Goal: Task Accomplishment & Management: Use online tool/utility

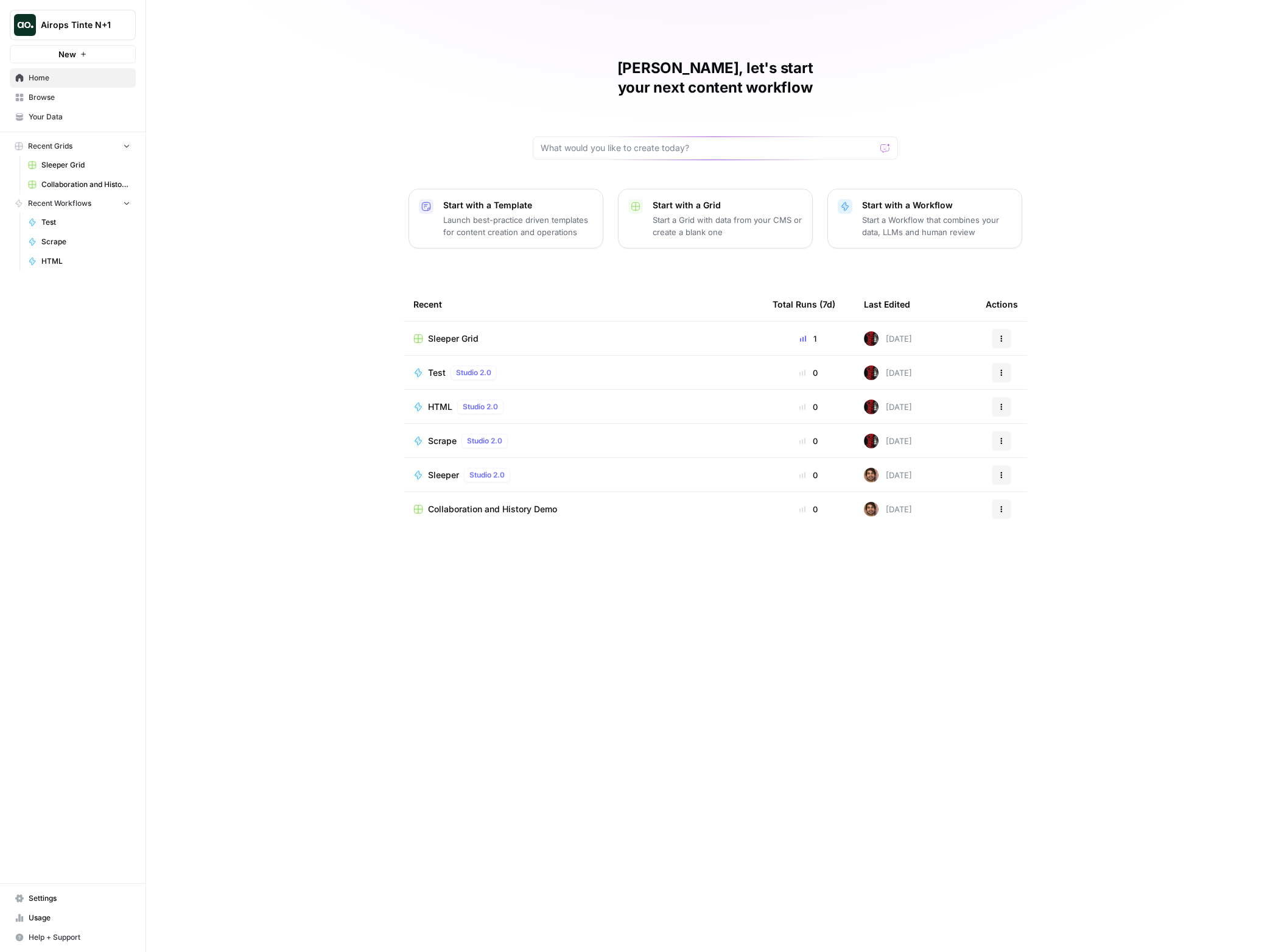
click at [434, 366] on span "Test" at bounding box center [437, 372] width 18 height 12
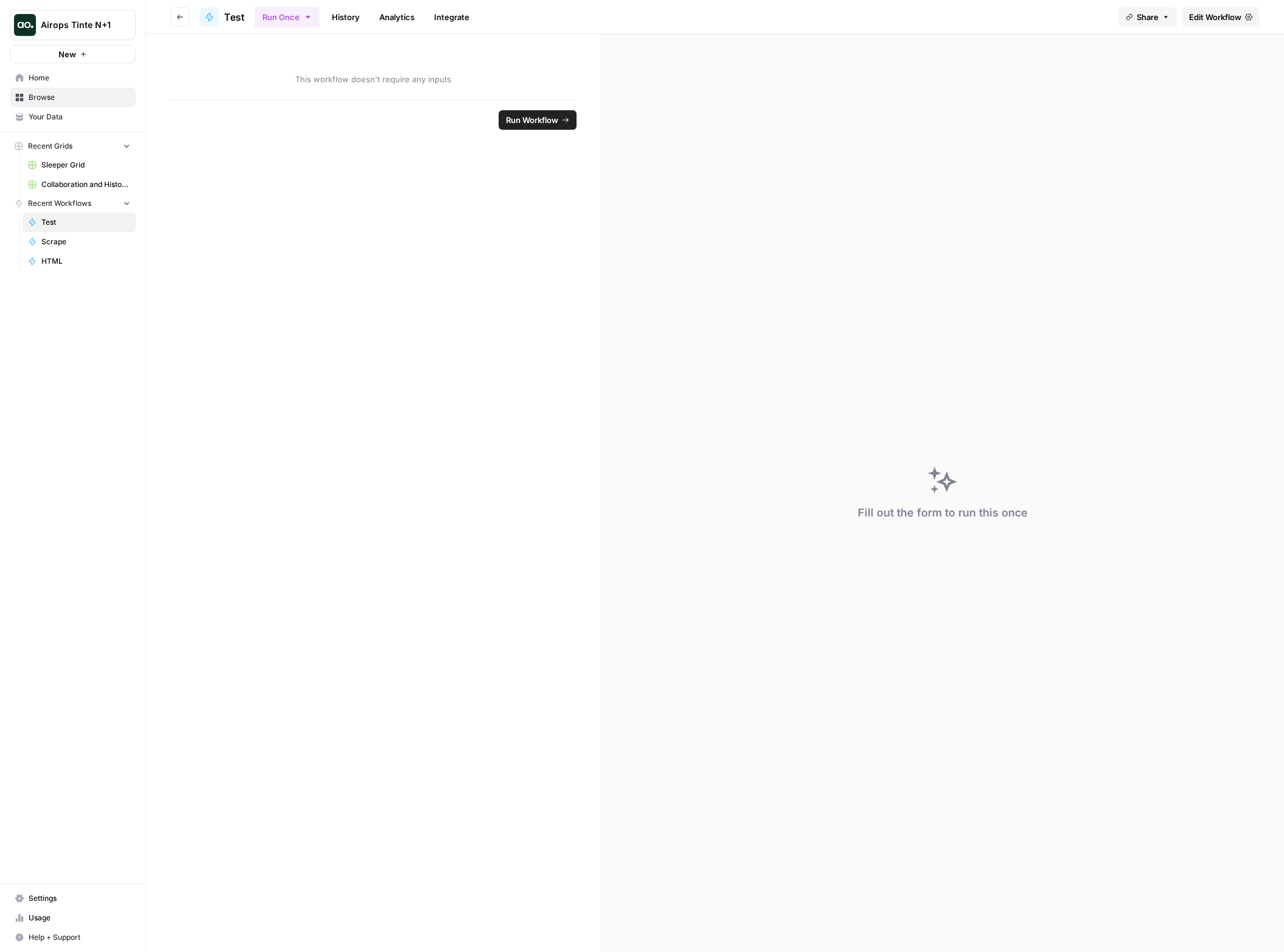
click at [77, 80] on span "Home" at bounding box center [79, 78] width 102 height 11
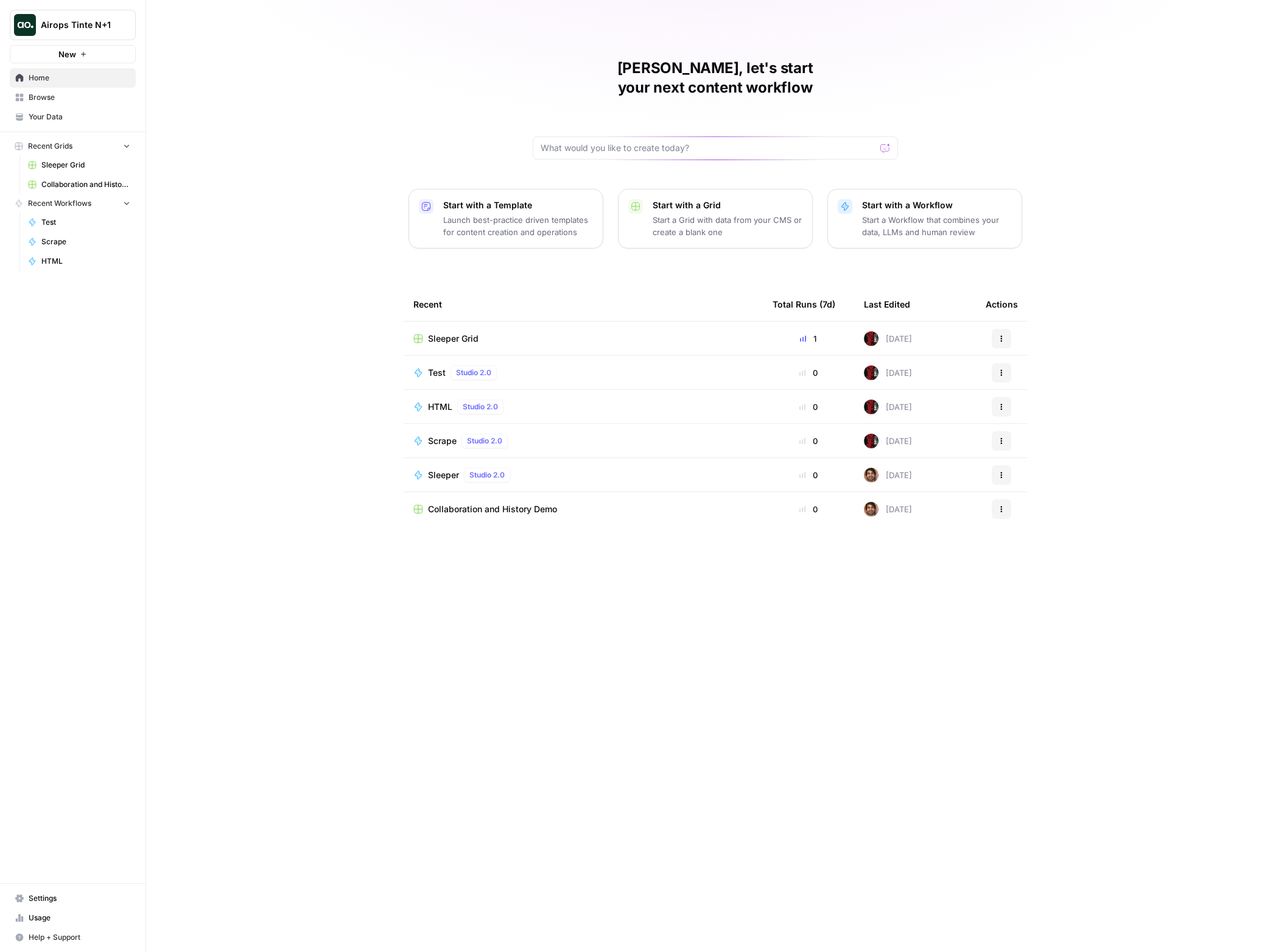
click at [854, 203] on button "Start with a Workflow Start a Workflow that combines your data, LLMs and human …" at bounding box center [924, 219] width 195 height 59
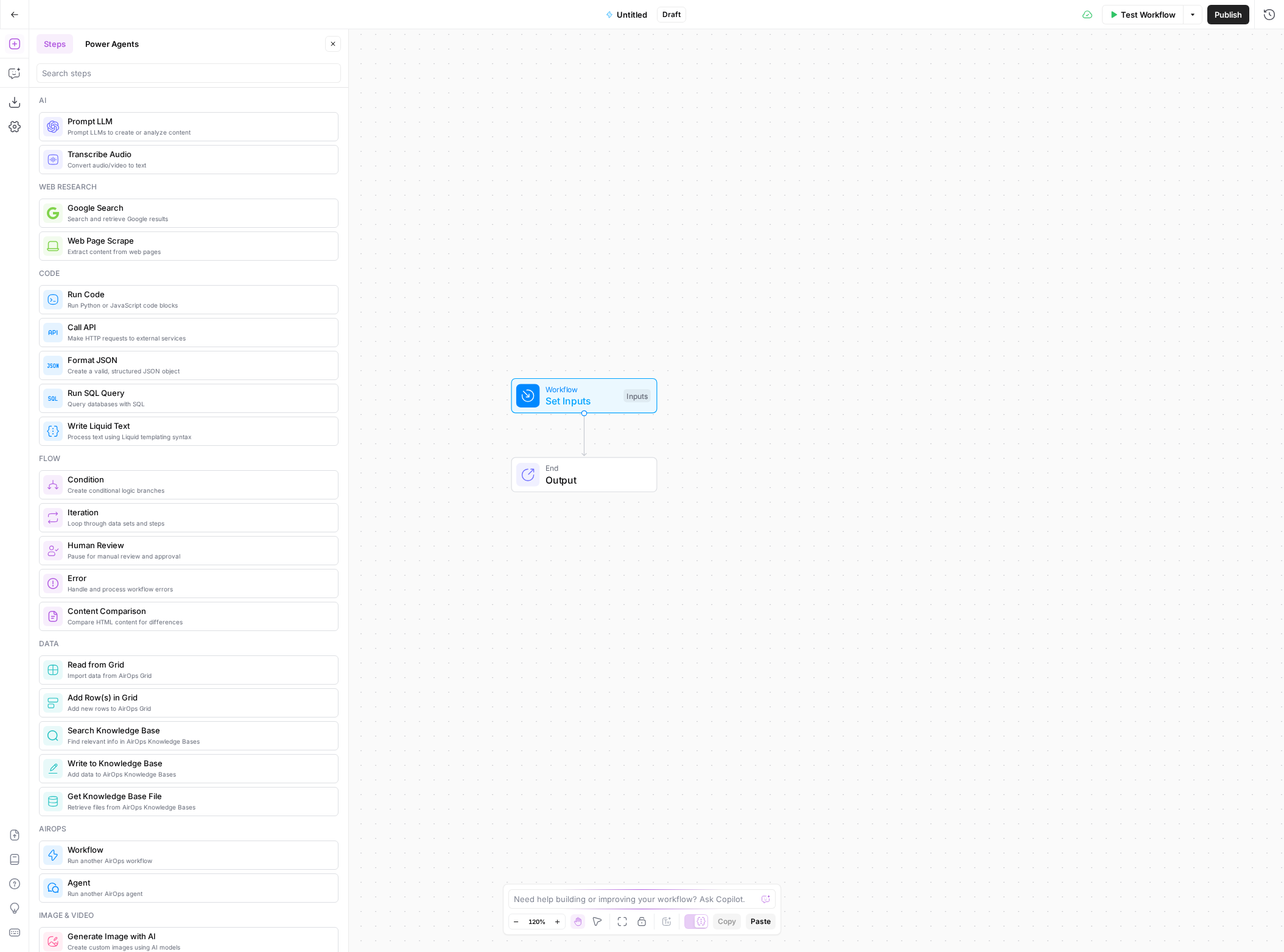
drag, startPoint x: 847, startPoint y: 295, endPoint x: 785, endPoint y: 243, distance: 80.9
click at [787, 246] on div "Workflow Set Inputs Inputs End Output" at bounding box center [657, 490] width 1255 height 922
click at [250, 310] on div "Run Python or JavaScript code blocks Run Code" at bounding box center [189, 299] width 300 height 29
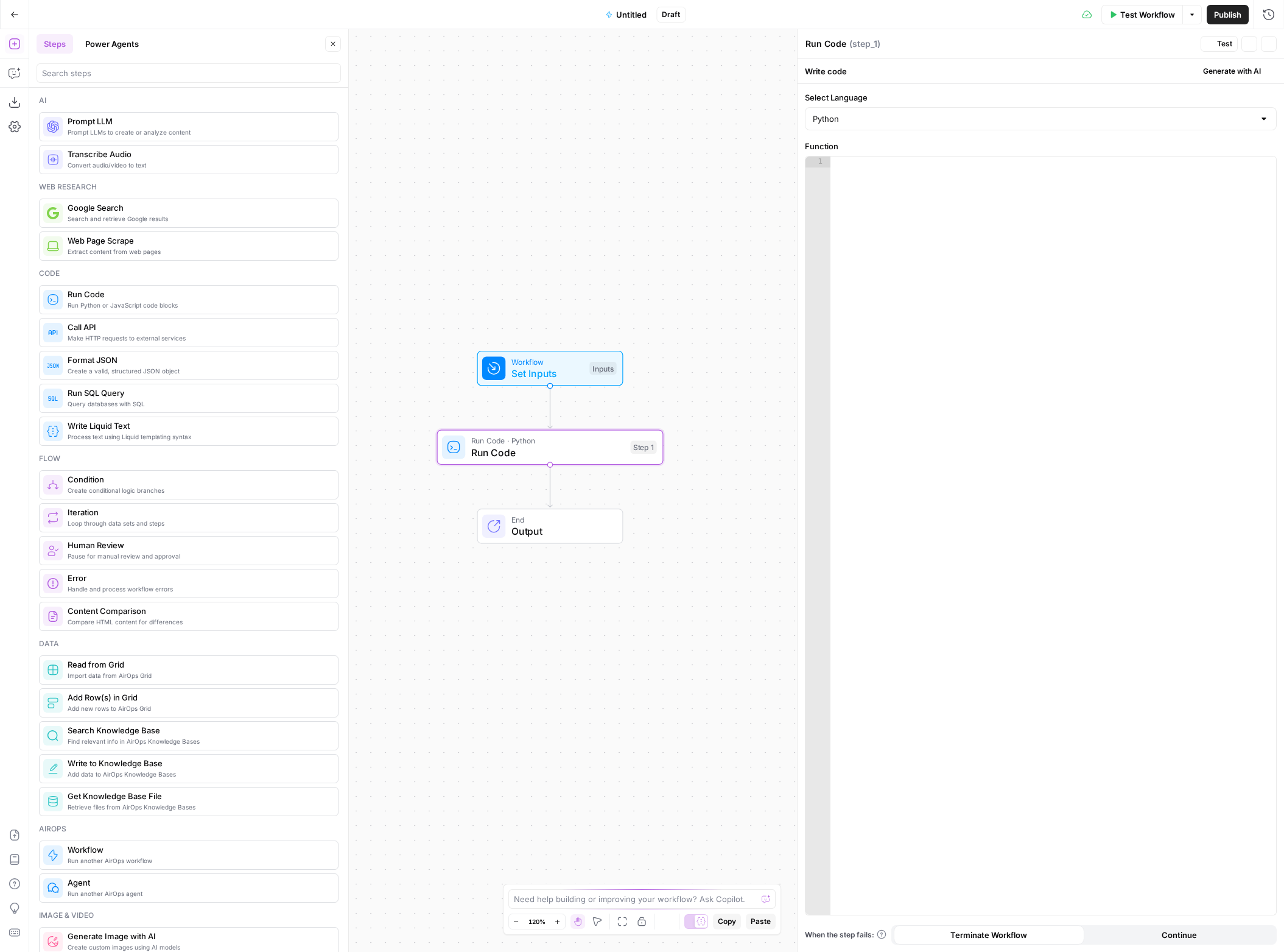
click at [248, 330] on span "Call API" at bounding box center [198, 327] width 260 height 12
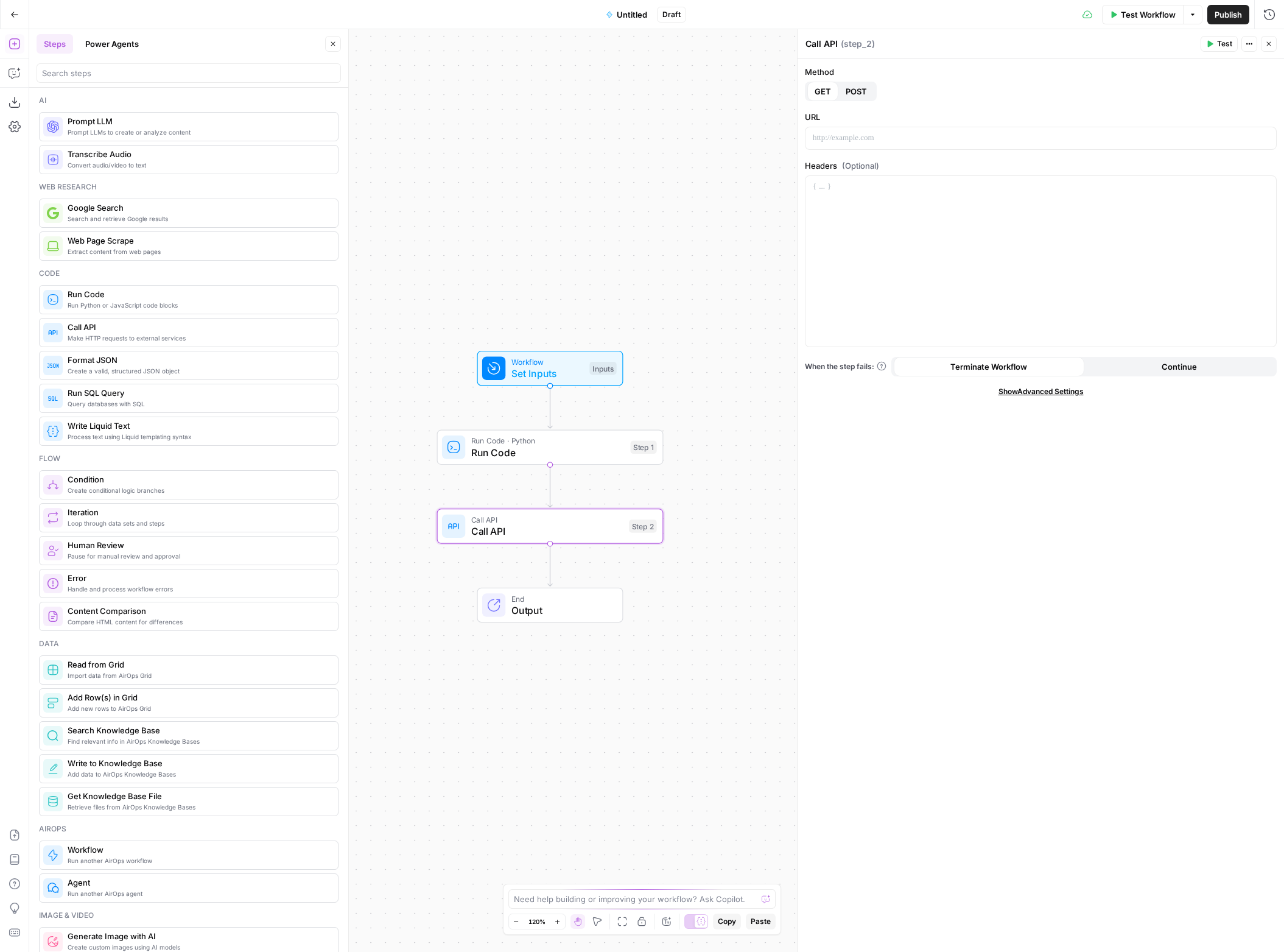
click at [828, 46] on textarea "Call API" at bounding box center [822, 44] width 32 height 12
type textarea "asdfasdf adfj alskdjf"
type textarea "a"
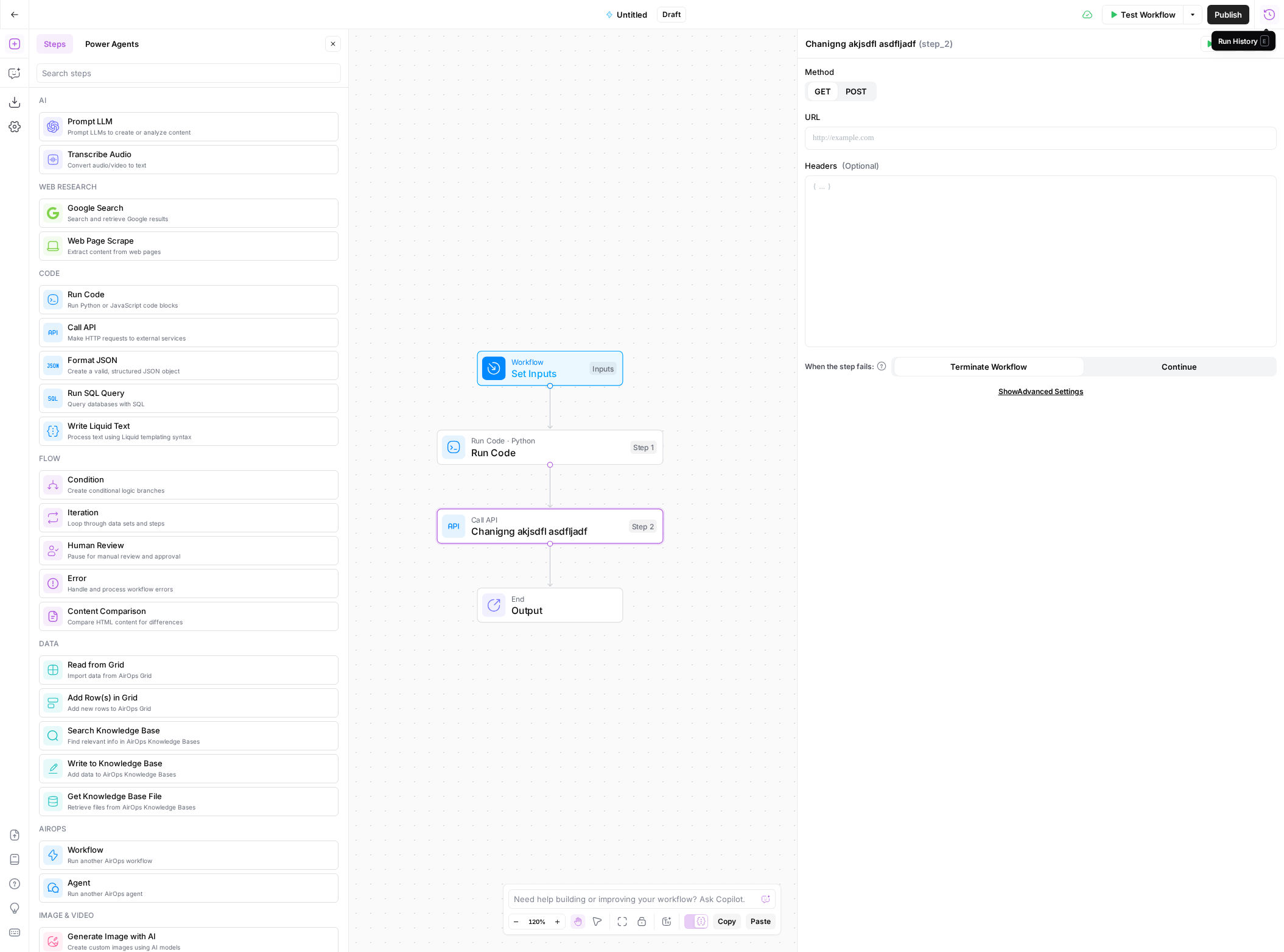
type textarea "Chanigng akjsdfl asdfljadf"
click at [1272, 47] on div "Run History E" at bounding box center [1243, 40] width 64 height 20
click at [1264, 47] on button "Close" at bounding box center [1268, 43] width 16 height 16
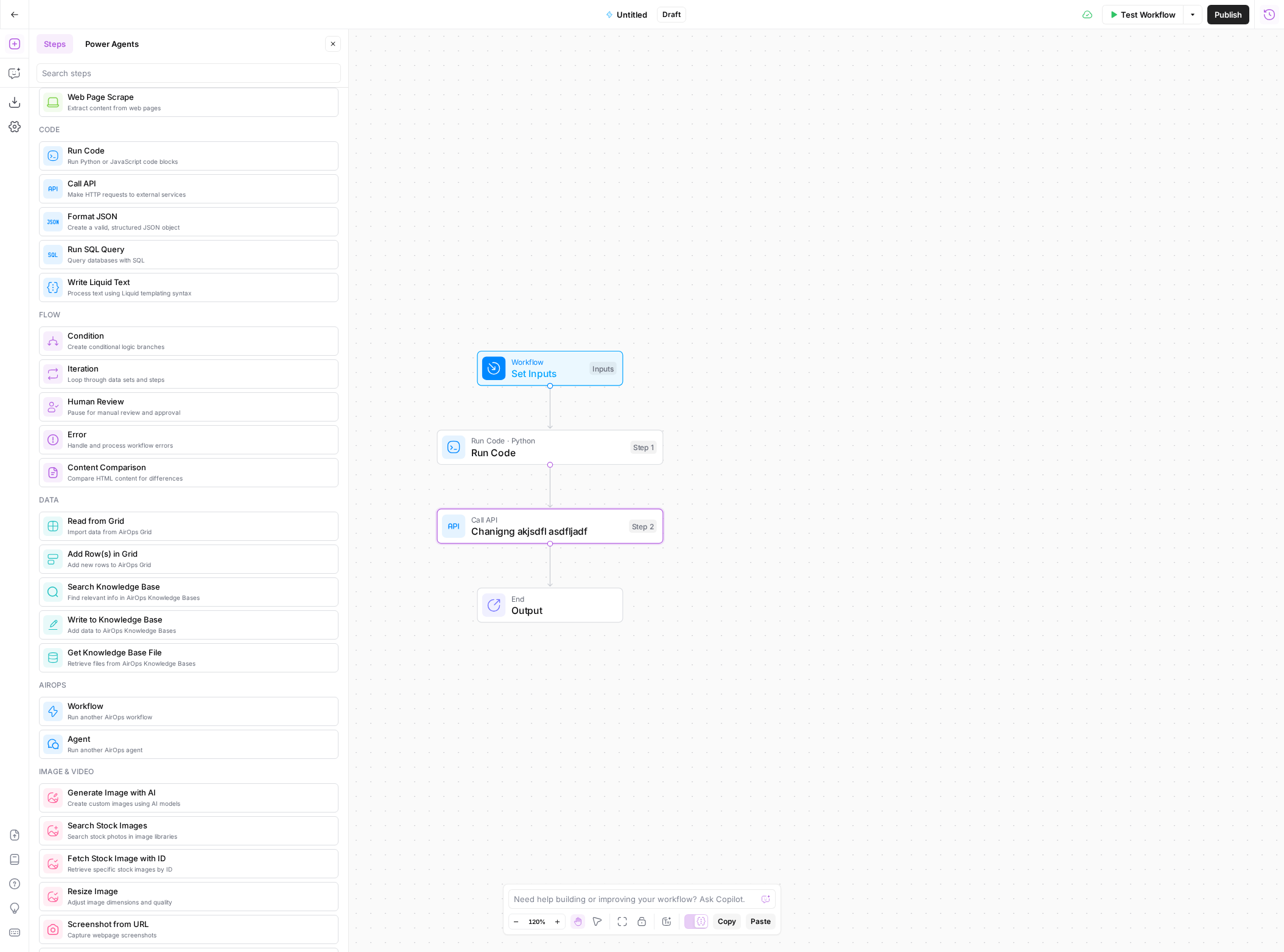
scroll to position [242, 0]
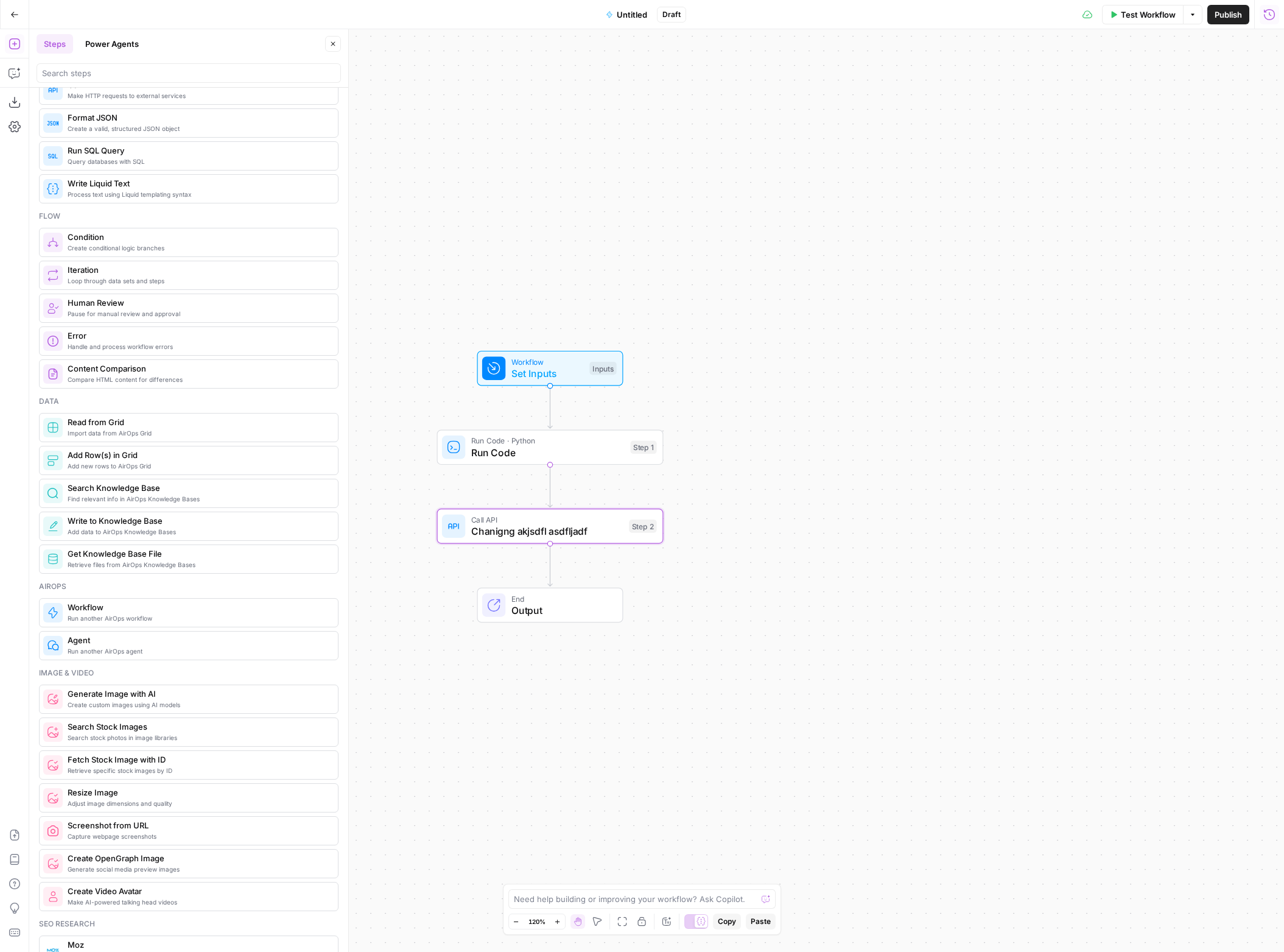
click at [153, 621] on span "Run another AirOps workflow" at bounding box center [198, 618] width 260 height 9
click at [873, 101] on div at bounding box center [1040, 93] width 472 height 23
click at [866, 126] on span "Test" at bounding box center [1038, 123] width 447 height 12
type input "Test"
click at [823, 47] on textarea "Workflow" at bounding box center [826, 44] width 40 height 12
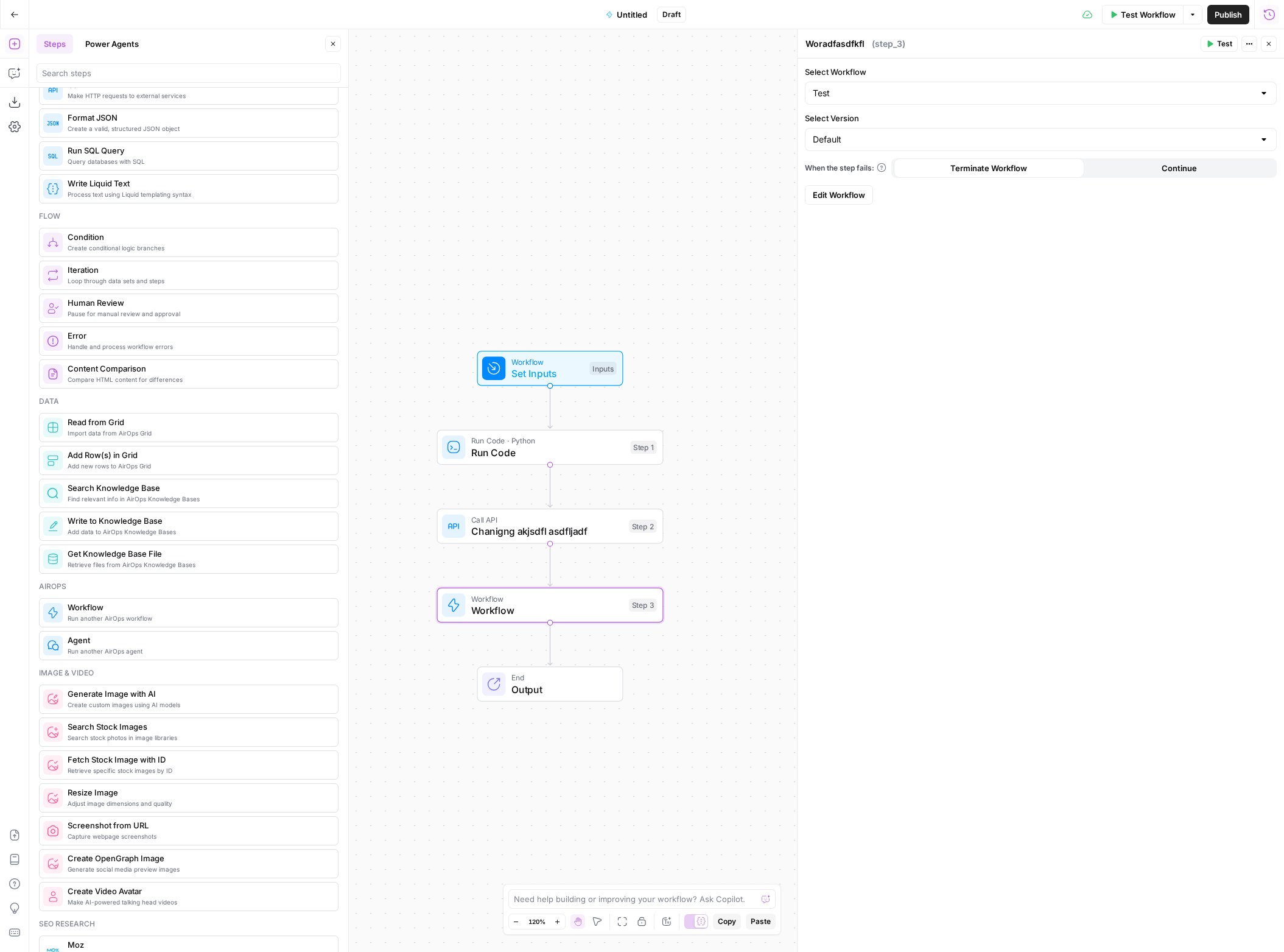
click at [845, 45] on textarea "Woradfaskflow" at bounding box center [837, 44] width 63 height 12
click at [845, 44] on textarea "Woradfasdfkflow" at bounding box center [841, 44] width 72 height 12
type textarea "asdfasdfasdf"
click at [868, 141] on input "Select Version" at bounding box center [1034, 140] width 441 height 12
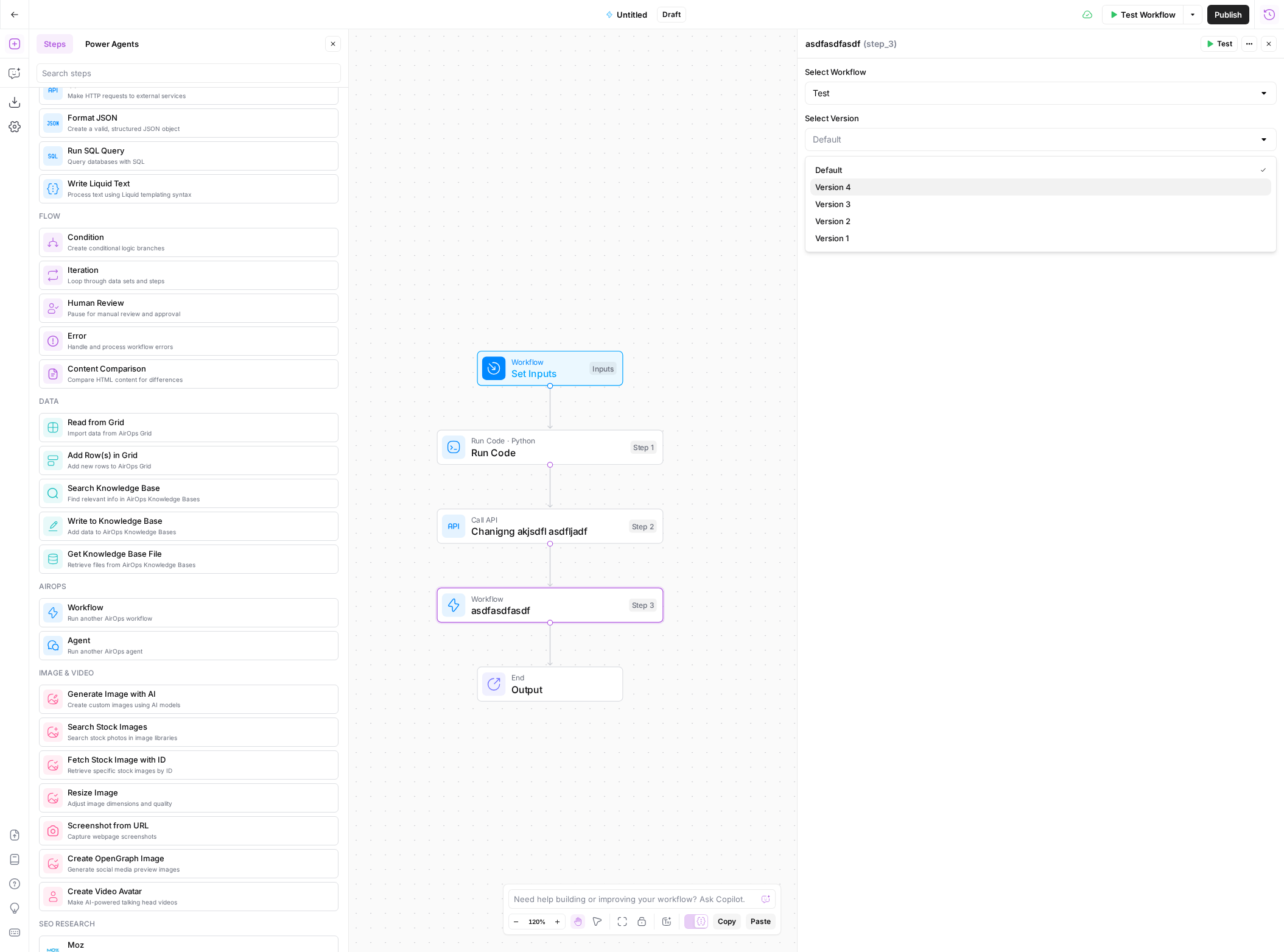
click at [864, 186] on span "Version 4" at bounding box center [1038, 187] width 447 height 12
type input "Version 4"
click at [873, 142] on input "Select Version" at bounding box center [1034, 140] width 441 height 12
click at [870, 165] on span "Default" at bounding box center [1038, 170] width 447 height 12
type input "Default"
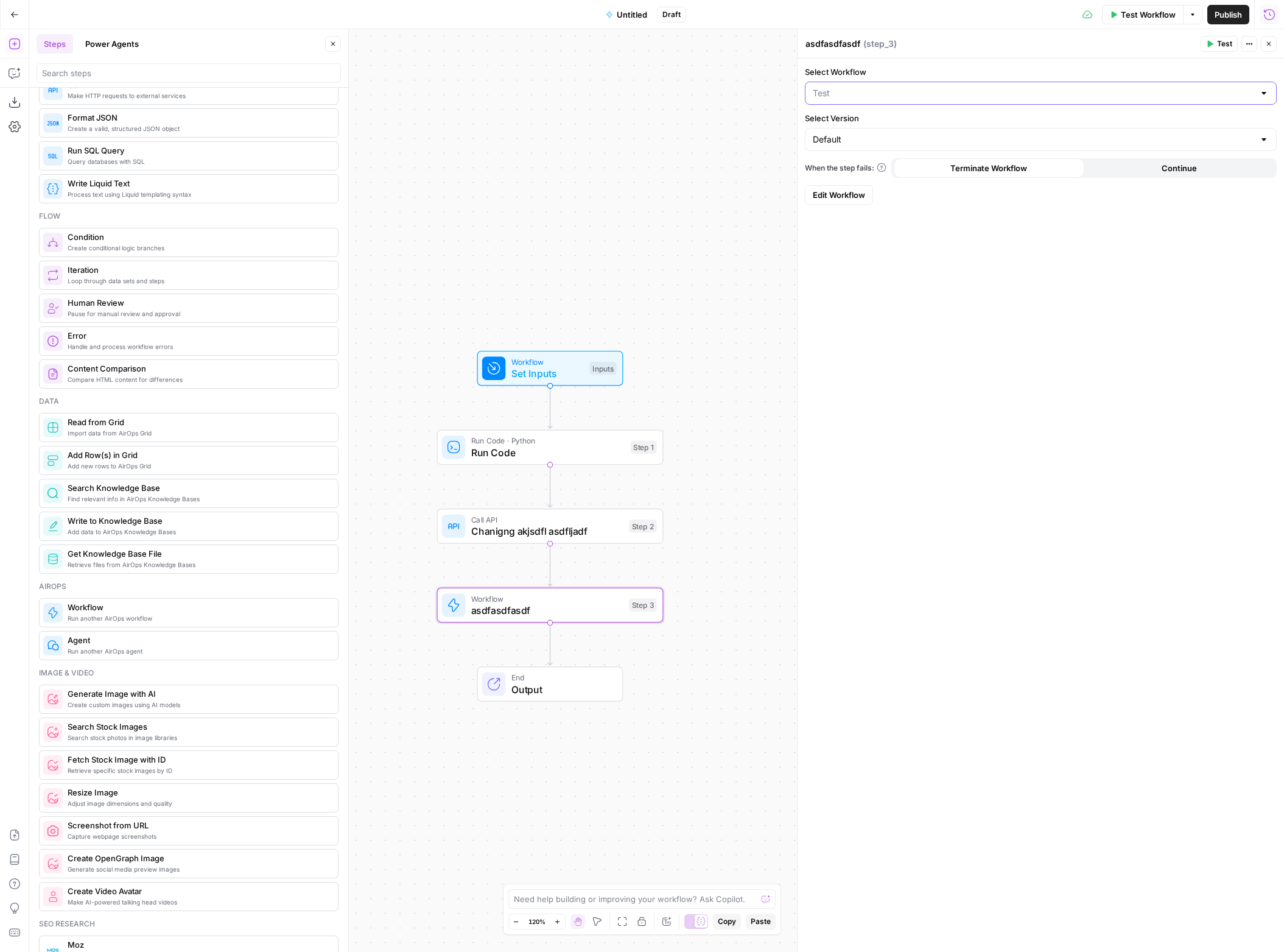
click at [866, 96] on input "Select Workflow" at bounding box center [1034, 93] width 441 height 12
click at [862, 138] on span "Sleeper" at bounding box center [1038, 140] width 447 height 12
type input "Sleeper"
click at [846, 52] on header "asdfasdfasdf asdfasdfasdf ( step_3 ) Test Actions Close" at bounding box center [1040, 43] width 486 height 29
click at [844, 44] on textarea "asdfasdfasdf" at bounding box center [833, 44] width 55 height 12
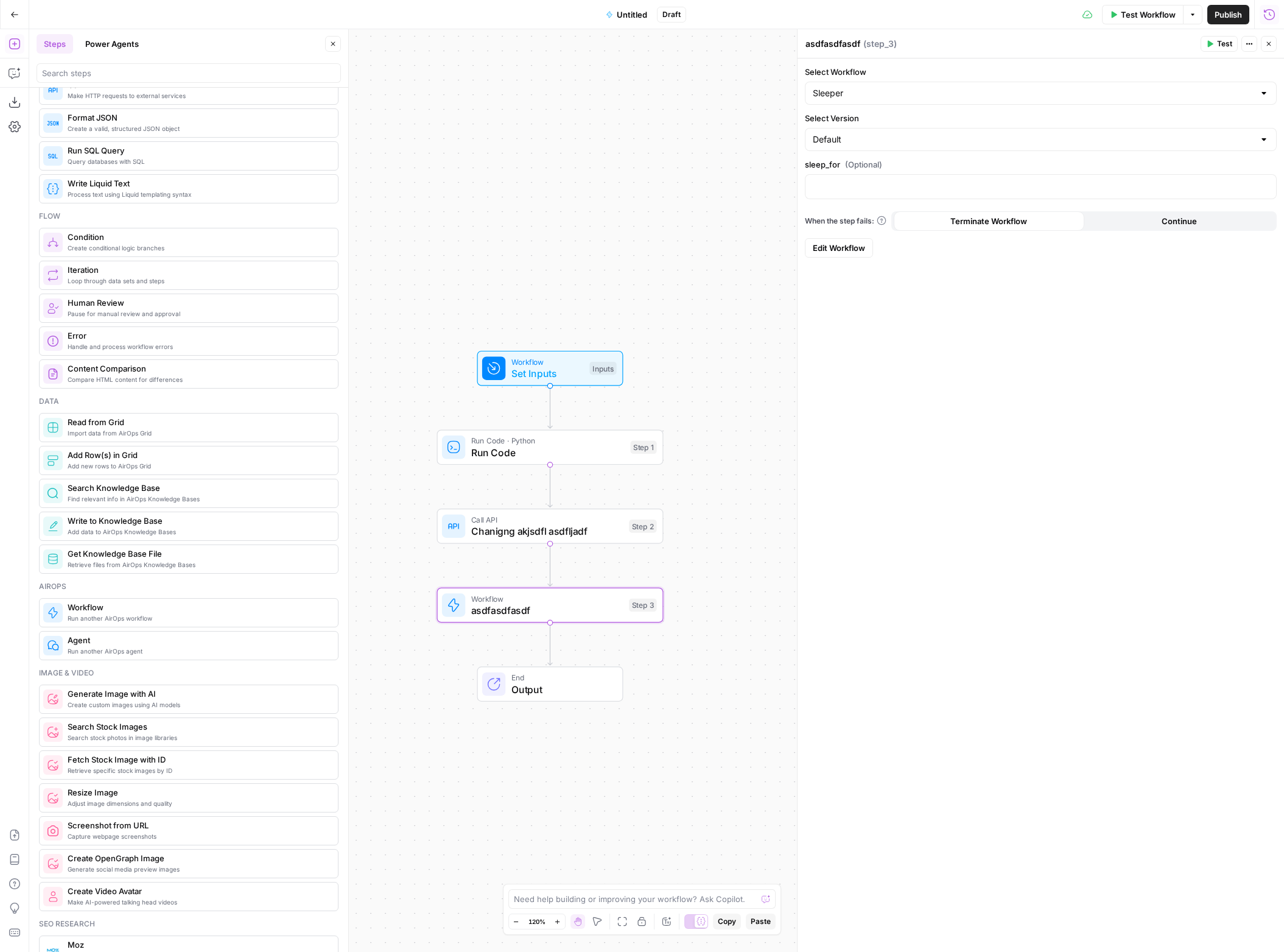
click at [843, 44] on textarea "asdfasdfasdf" at bounding box center [833, 44] width 55 height 12
type textarea "adfasdfasdfasdf"
click at [855, 191] on p at bounding box center [1041, 186] width 456 height 12
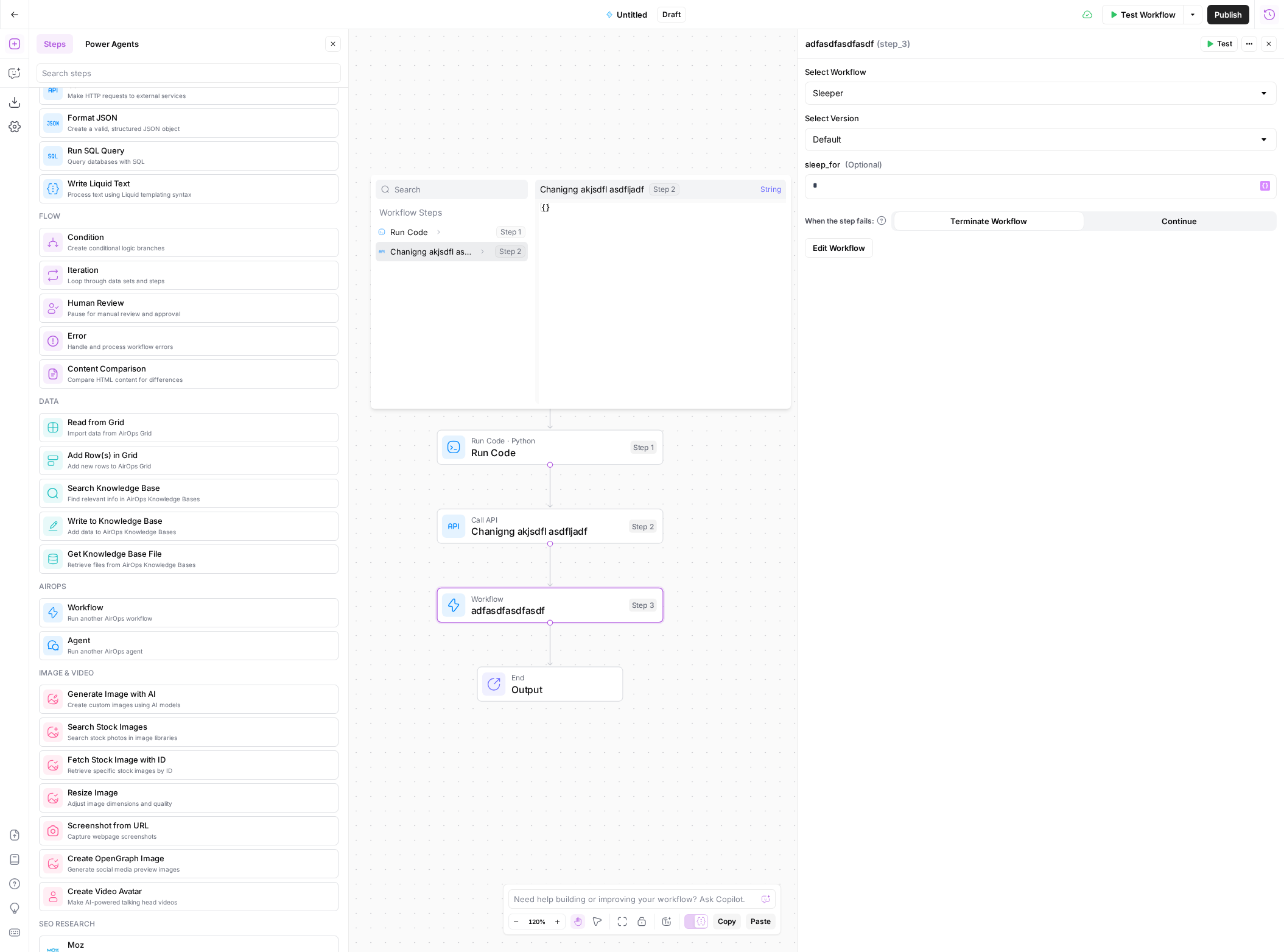
click at [422, 250] on button "Select variable Chanigng akjsdfl asdfljadf" at bounding box center [452, 251] width 152 height 20
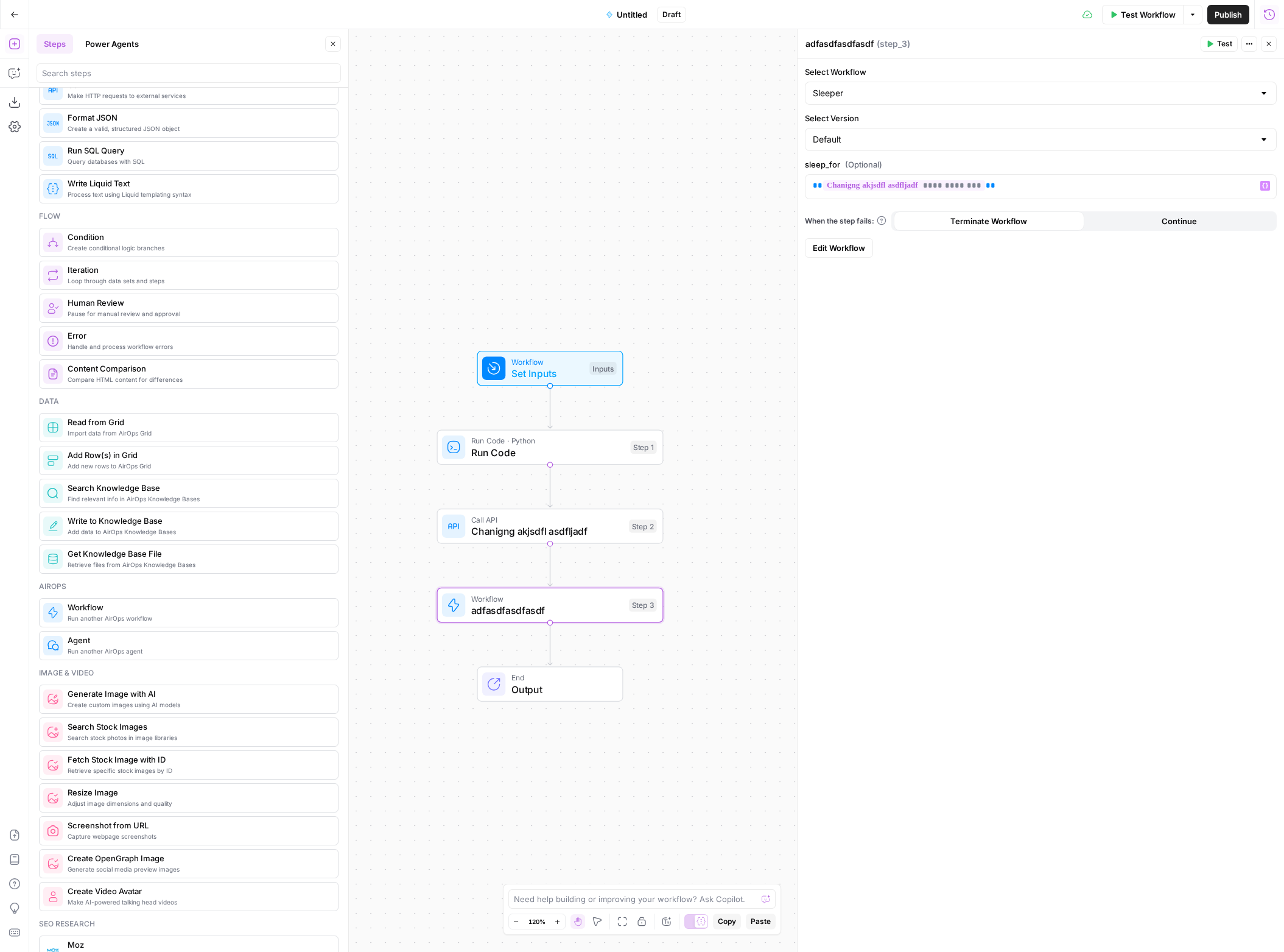
click at [604, 536] on span "Chanigng akjsdfl asdfljadf" at bounding box center [548, 531] width 152 height 15
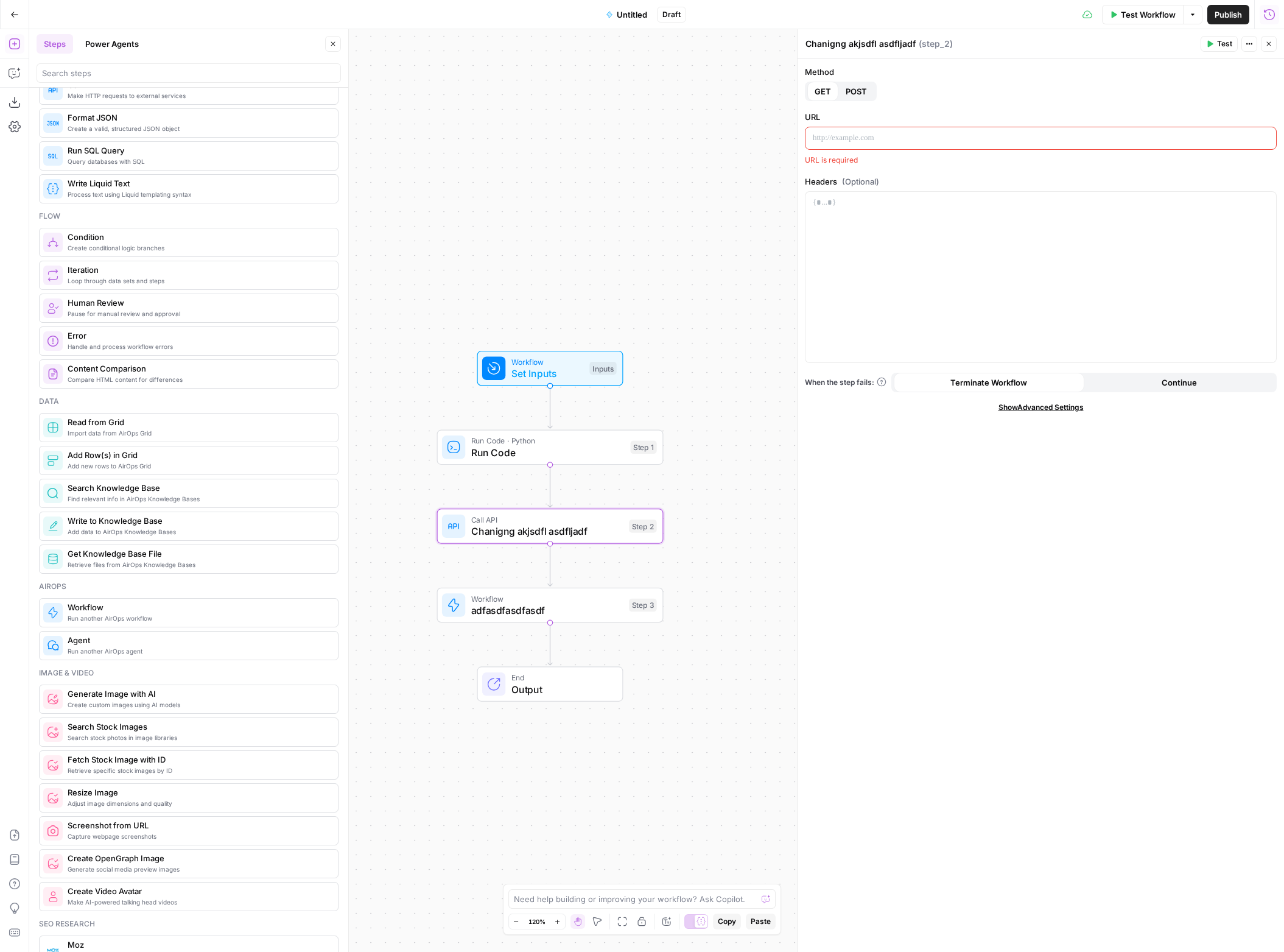
click at [594, 600] on span "Workflow" at bounding box center [548, 598] width 152 height 11
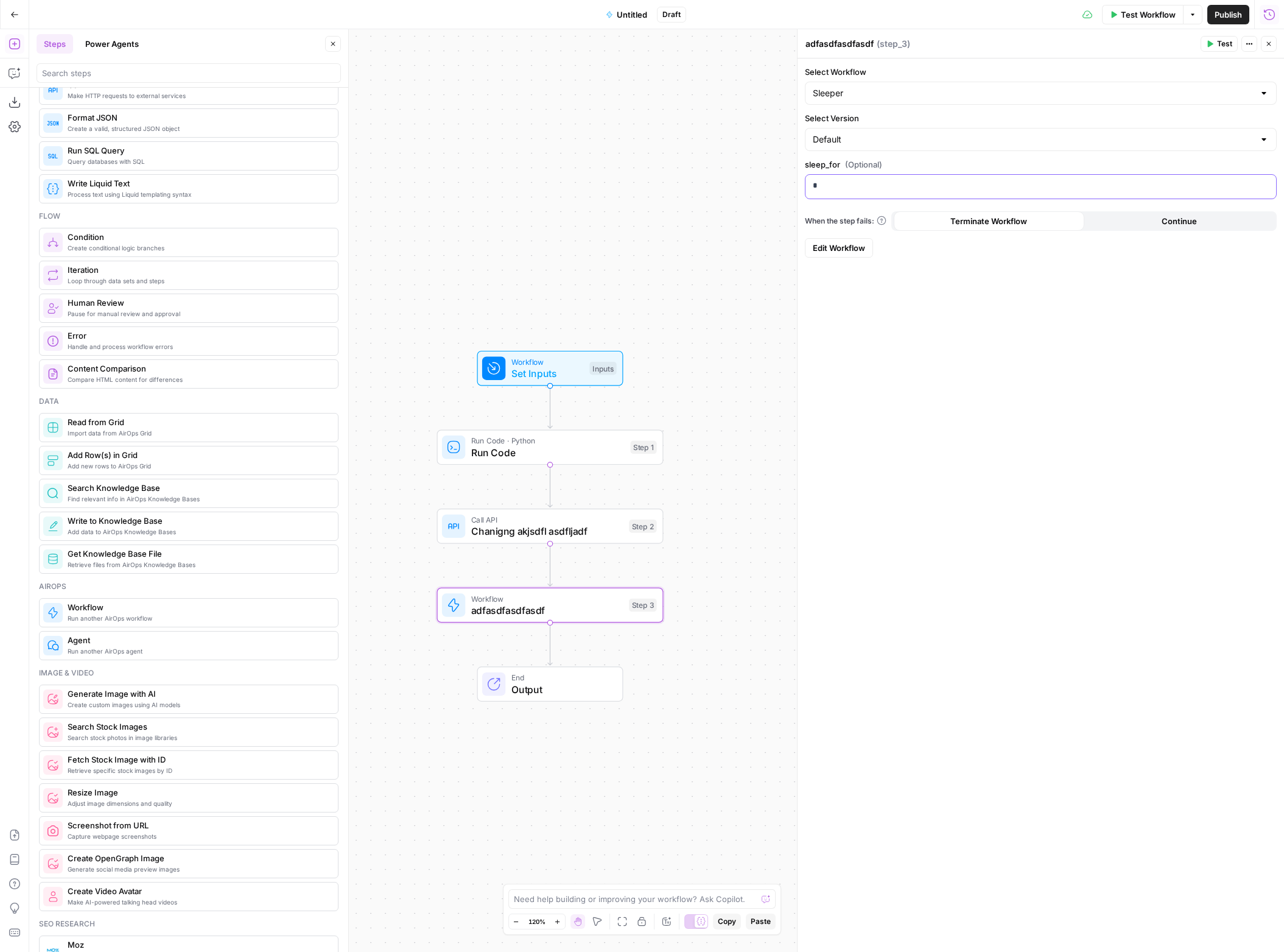
click at [959, 189] on p "*" at bounding box center [1041, 186] width 456 height 12
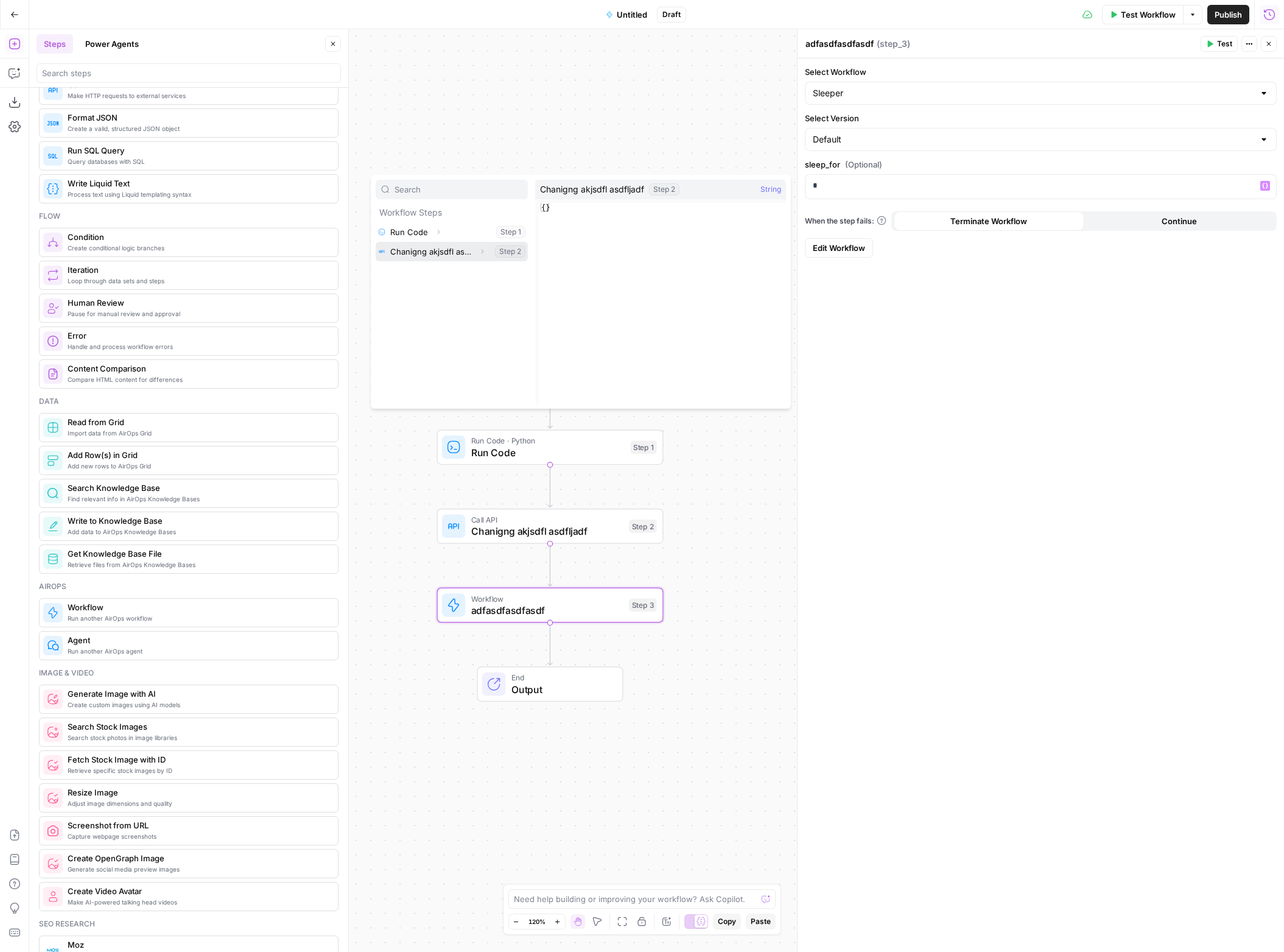
click at [464, 251] on button "Select variable Chanigng akjsdfl asdfljadf" at bounding box center [452, 251] width 152 height 20
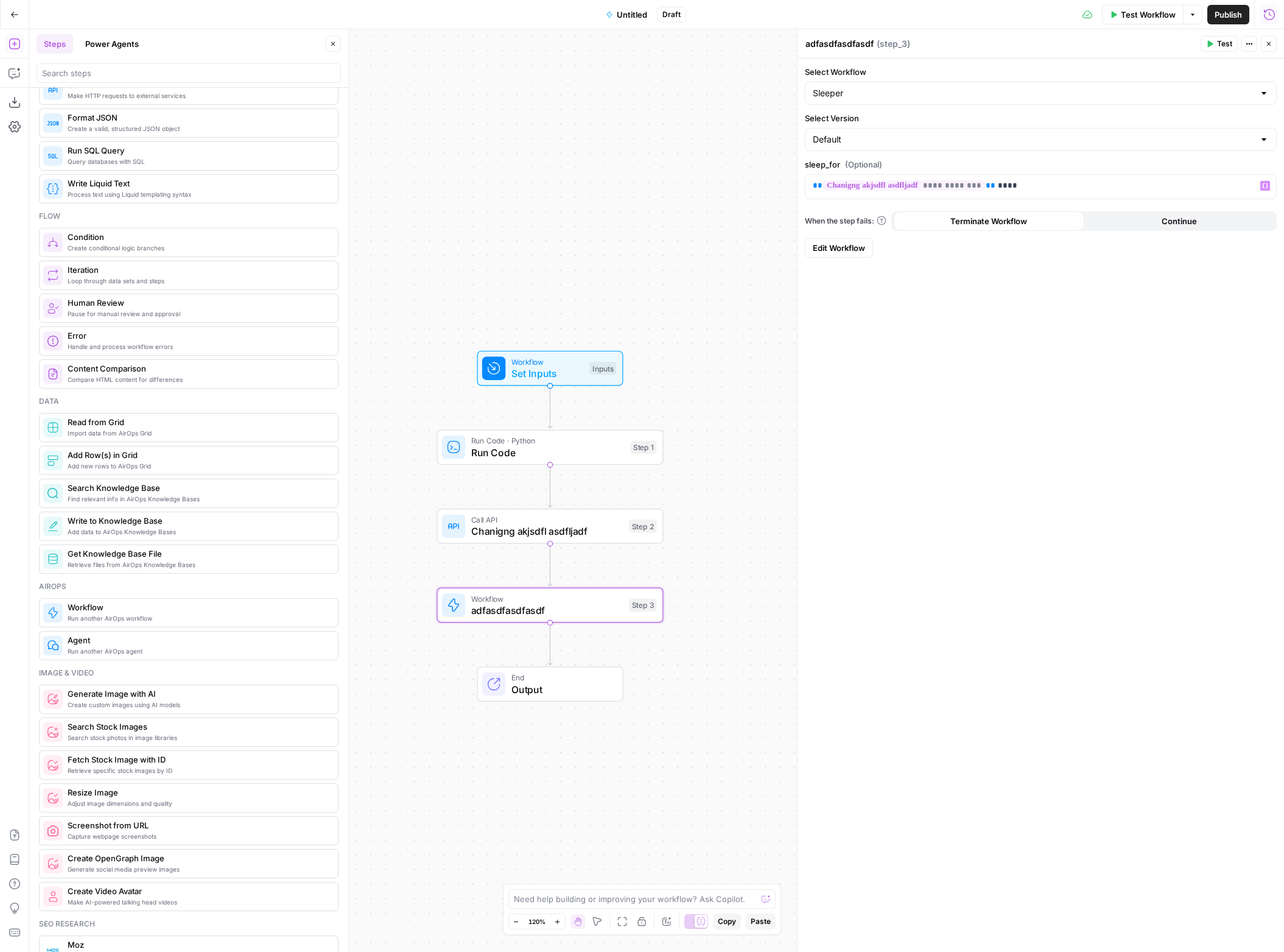
click at [1271, 45] on icon "button" at bounding box center [1268, 44] width 7 height 7
click at [603, 599] on span "Workflow" at bounding box center [548, 598] width 152 height 11
click at [1057, 192] on div "**********" at bounding box center [1041, 186] width 471 height 24
click at [1264, 44] on button "Close" at bounding box center [1268, 43] width 16 height 16
click at [601, 596] on span "Workflow" at bounding box center [548, 598] width 152 height 11
